Goal: Transaction & Acquisition: Purchase product/service

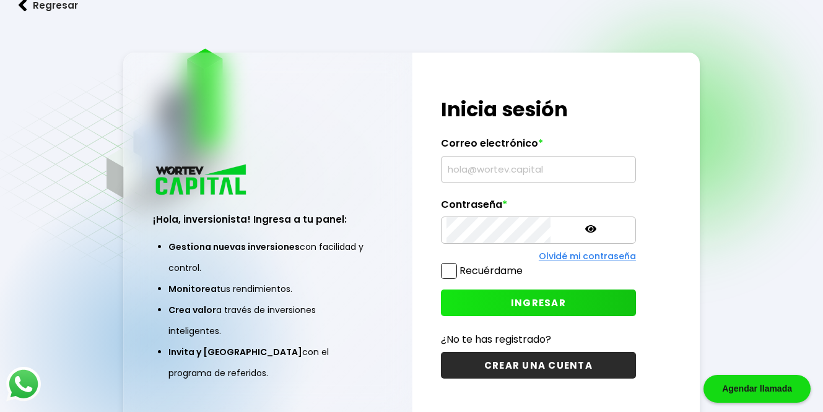
type input "[EMAIL_ADDRESS][DOMAIN_NAME]"
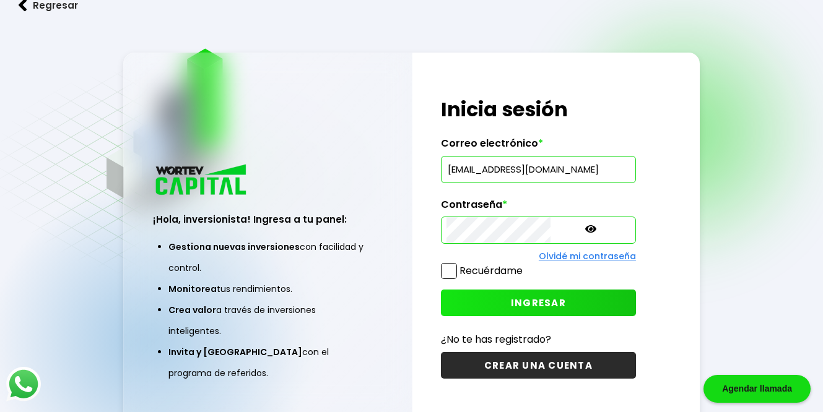
click at [509, 295] on button "INGRESAR" at bounding box center [538, 303] width 195 height 27
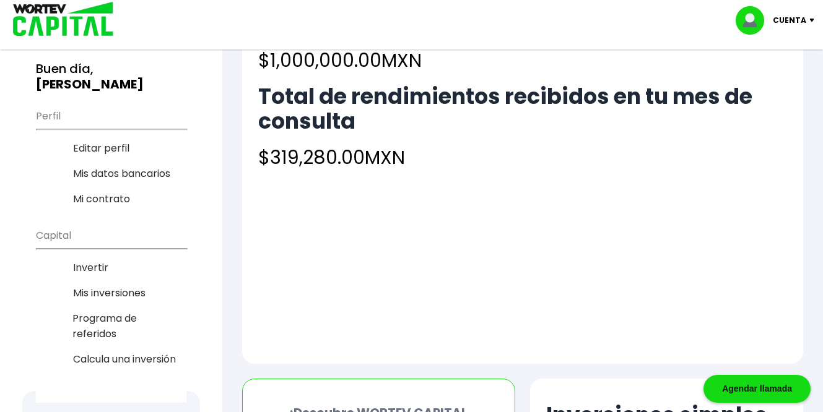
scroll to position [91, 0]
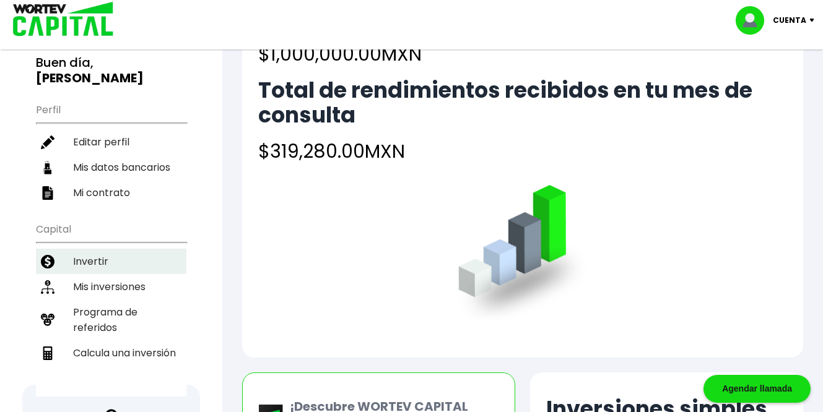
click at [115, 249] on li "Invertir" at bounding box center [111, 261] width 150 height 25
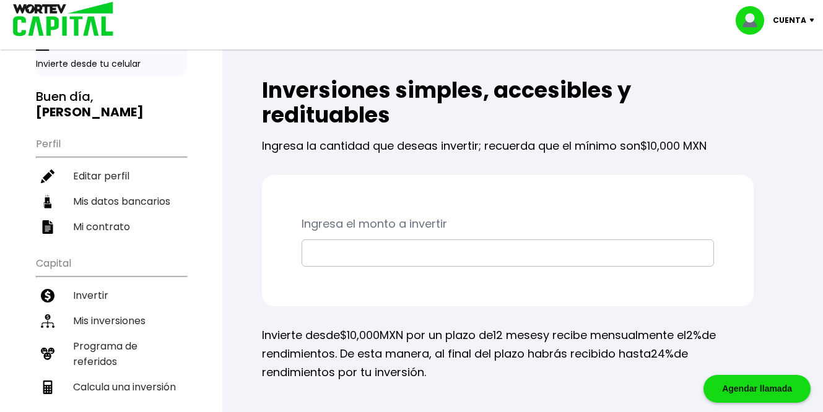
scroll to position [79, 0]
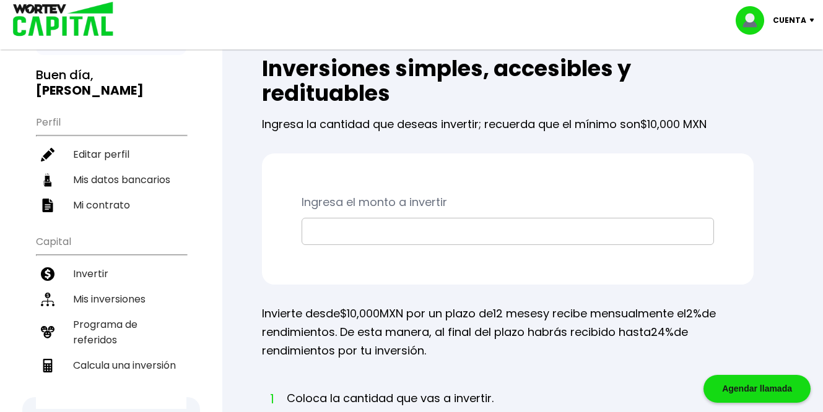
click at [398, 226] on input "text" at bounding box center [507, 232] width 401 height 26
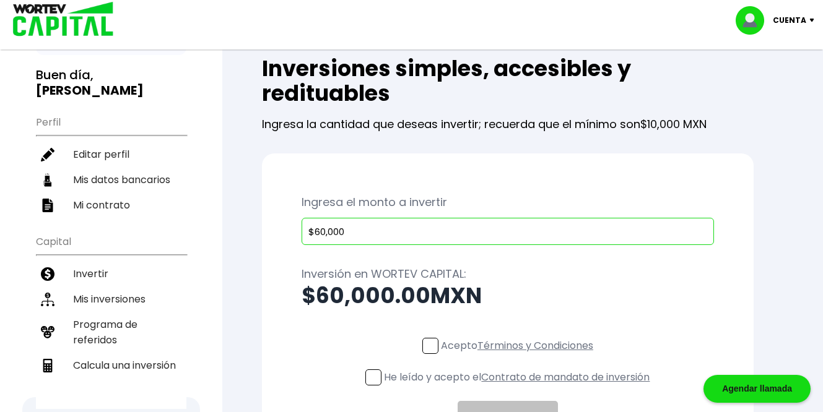
click at [324, 233] on input "$60,000" at bounding box center [507, 232] width 401 height 26
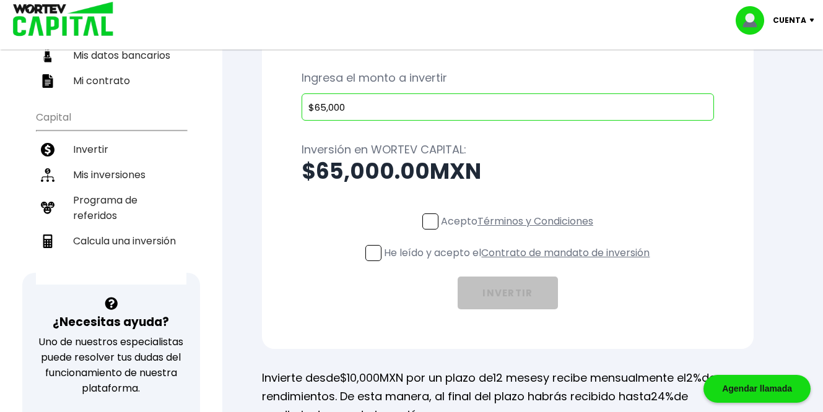
scroll to position [216, 0]
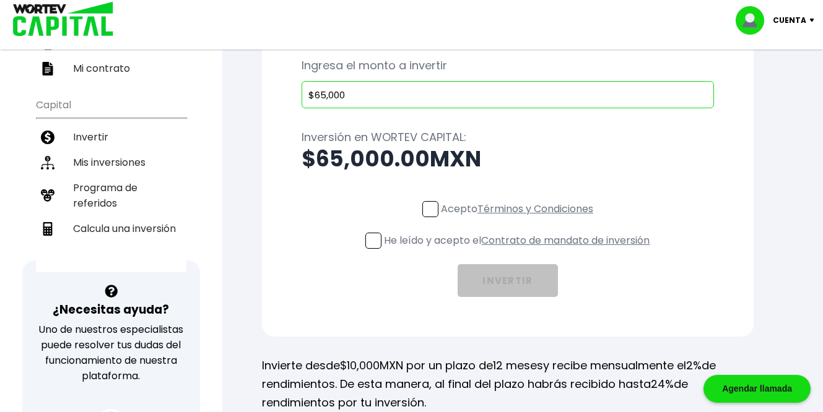
type input "$65,000"
click at [434, 206] on span at bounding box center [430, 209] width 16 height 16
click at [520, 219] on input "Acepto Términos y Condiciones" at bounding box center [520, 219] width 0 height 0
click at [386, 239] on p "He leído y acepto el Contrato de mandato de inversión" at bounding box center [517, 240] width 266 height 15
click at [520, 250] on input "He leído y acepto el Contrato de mandato de inversión" at bounding box center [520, 250] width 0 height 0
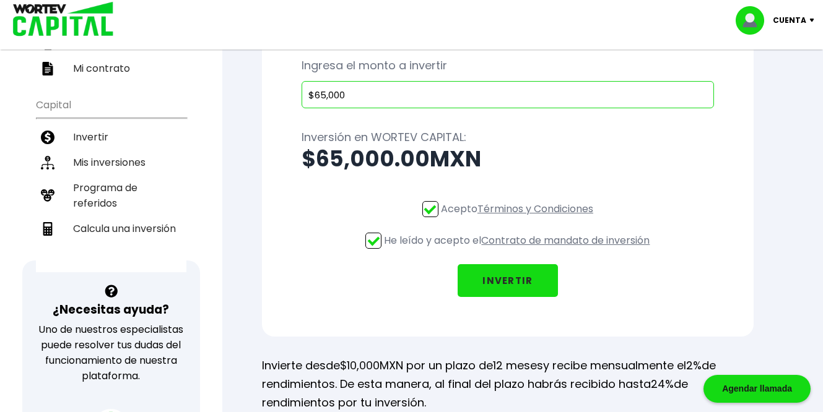
click at [513, 281] on button "INVERTIR" at bounding box center [508, 280] width 100 height 33
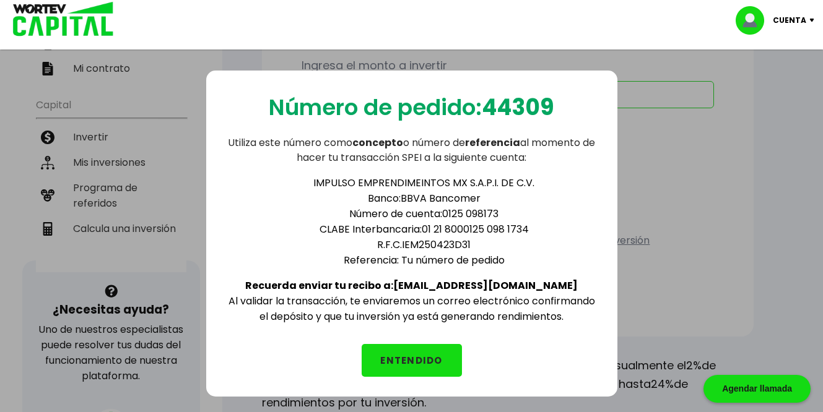
click at [395, 364] on button "ENTENDIDO" at bounding box center [412, 360] width 100 height 33
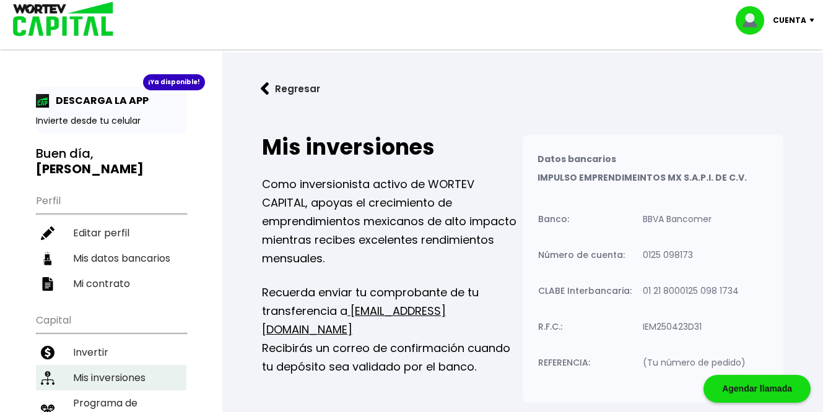
click at [112, 365] on li "Mis inversiones" at bounding box center [111, 377] width 150 height 25
click at [163, 365] on li "Mis inversiones" at bounding box center [111, 377] width 150 height 25
click at [64, 22] on img at bounding box center [59, 20] width 118 height 40
click at [27, 12] on img at bounding box center [59, 20] width 118 height 40
click at [126, 160] on b "[PERSON_NAME]" at bounding box center [90, 168] width 108 height 17
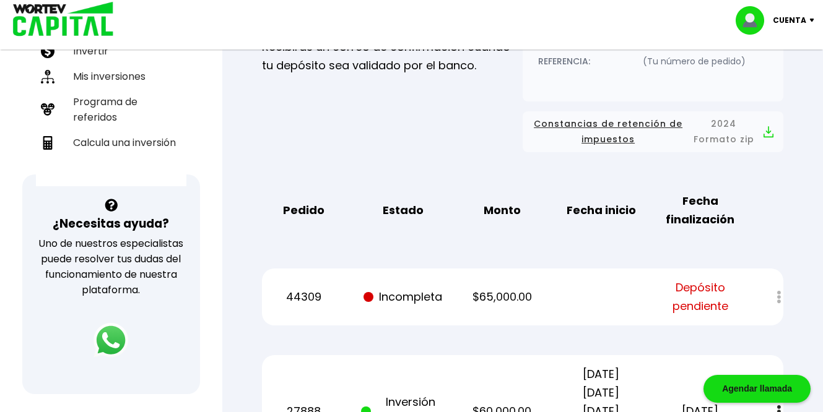
scroll to position [54, 0]
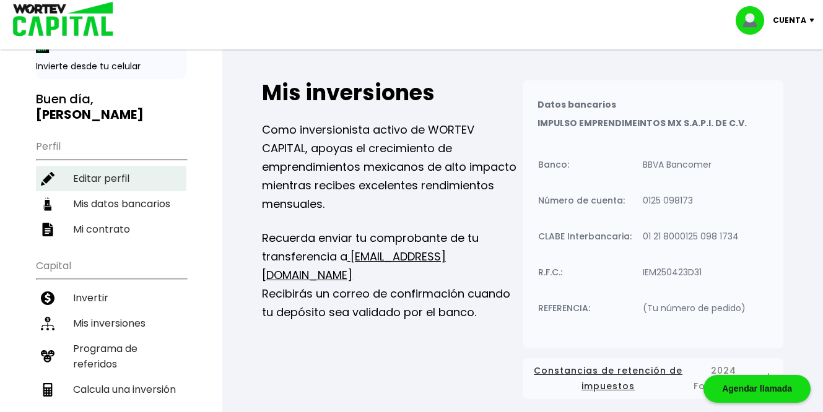
click at [108, 166] on li "Editar perfil" at bounding box center [111, 178] width 150 height 25
select select "Hombre"
select select "Bachillerato"
select select "DF"
select select "Scotiabank"
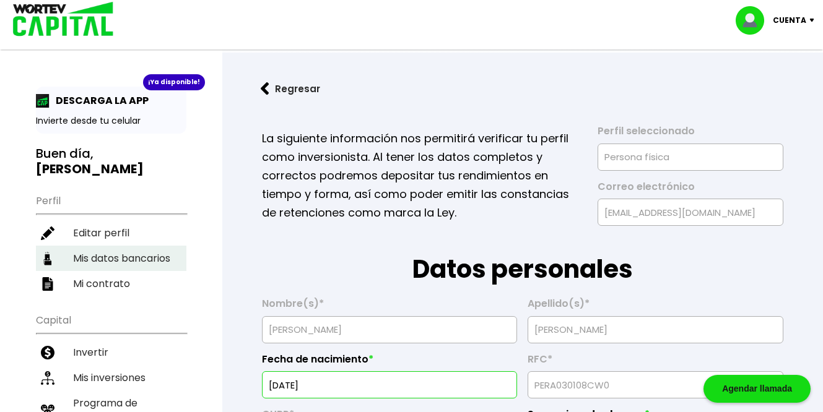
click at [114, 246] on li "Mis datos bancarios" at bounding box center [111, 258] width 150 height 25
select select "Scotiabank"
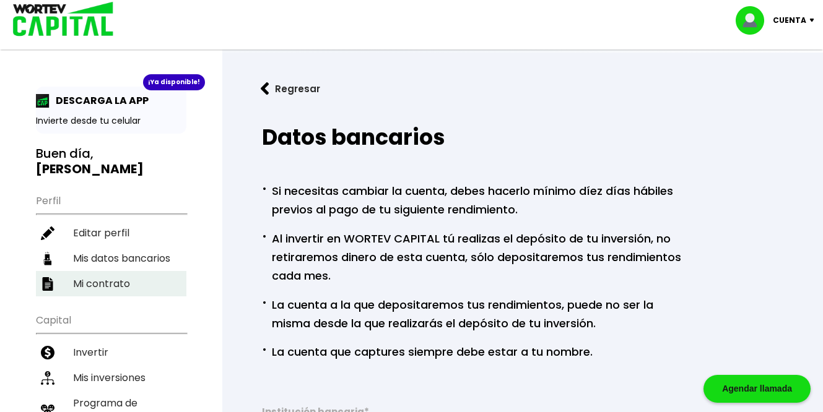
click at [119, 273] on li "Mi contrato" at bounding box center [111, 283] width 150 height 25
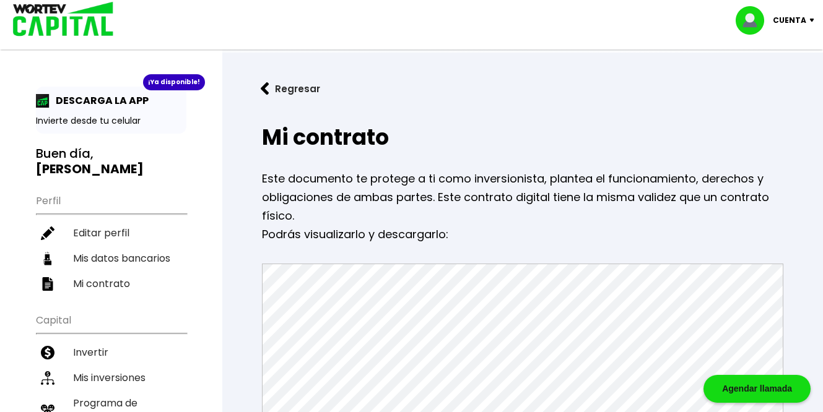
click at [93, 118] on p "Invierte desde tu celular" at bounding box center [111, 121] width 150 height 13
click at [66, 97] on p "DESCARGA LA APP" at bounding box center [99, 100] width 99 height 15
click at [61, 25] on img at bounding box center [59, 20] width 118 height 40
click at [154, 107] on div "DESCARGA LA APP" at bounding box center [111, 100] width 150 height 15
click at [126, 102] on p "DESCARGA LA APP" at bounding box center [99, 100] width 99 height 15
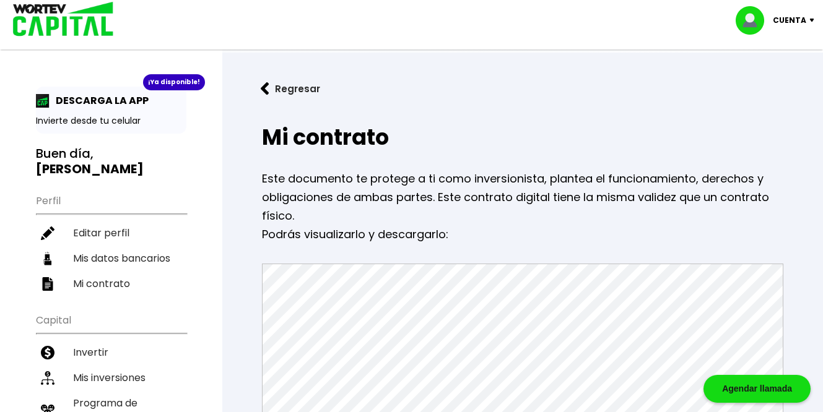
click at [46, 100] on img at bounding box center [43, 101] width 14 height 14
click at [188, 81] on div "¡Ya disponible!" at bounding box center [174, 82] width 62 height 16
click at [81, 22] on img at bounding box center [59, 20] width 118 height 40
click at [106, 340] on li "Invertir" at bounding box center [111, 352] width 150 height 25
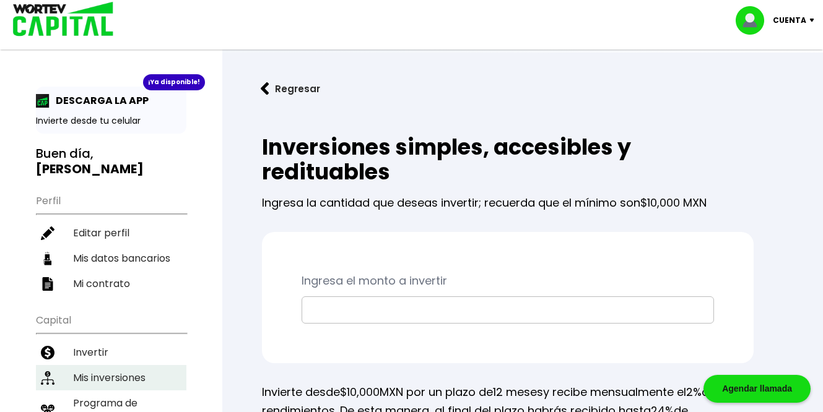
click at [136, 365] on li "Mis inversiones" at bounding box center [111, 377] width 150 height 25
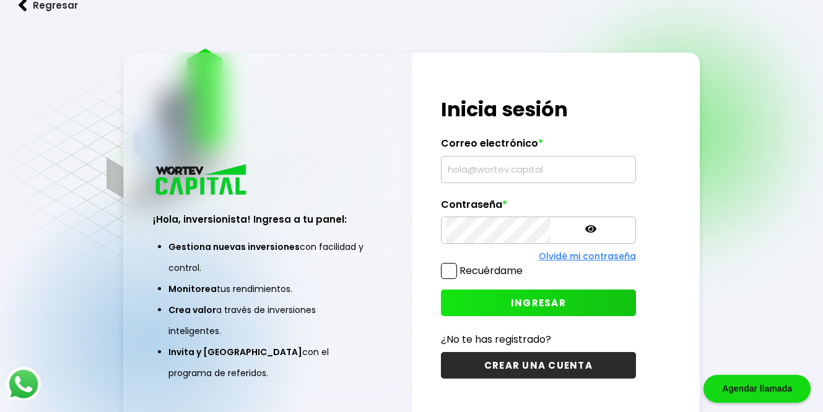
type input "[EMAIL_ADDRESS][DOMAIN_NAME]"
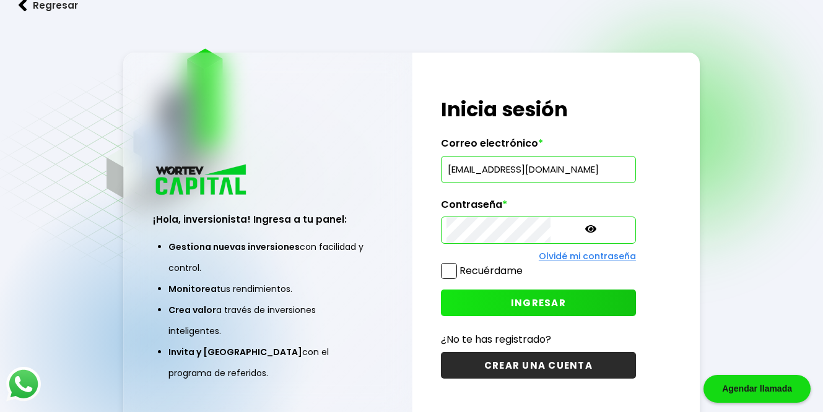
click at [477, 314] on button "INGRESAR" at bounding box center [538, 303] width 195 height 27
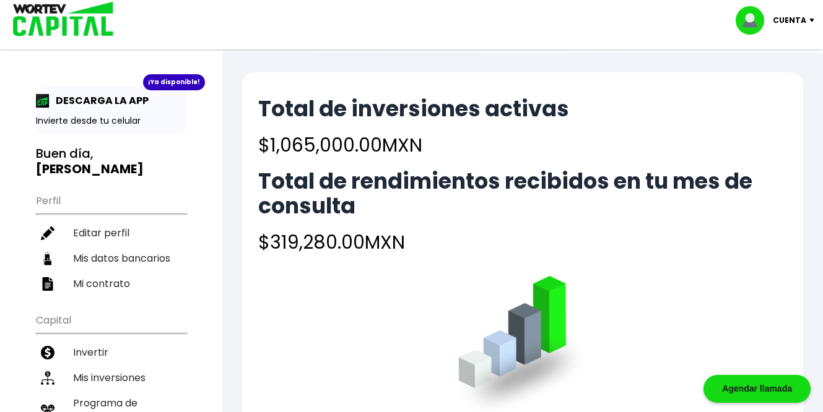
click at [799, 24] on p "Cuenta" at bounding box center [789, 20] width 33 height 19
click at [785, 80] on li "Cerrar sesión" at bounding box center [776, 82] width 99 height 25
